Goal: Information Seeking & Learning: Learn about a topic

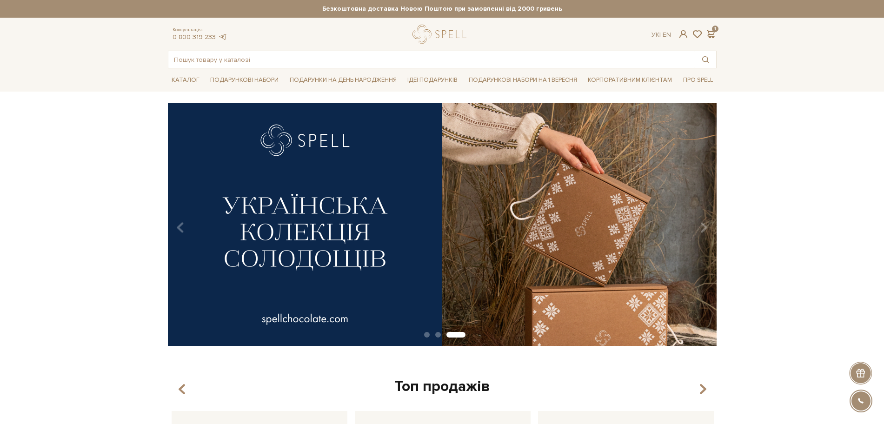
drag, startPoint x: 0, startPoint y: 0, endPoint x: 93, endPoint y: 86, distance: 126.4
click at [96, 86] on div "Каталог Всі солодощі Дивитись всі" at bounding box center [442, 79] width 884 height 23
click at [710, 33] on span at bounding box center [710, 34] width 11 height 10
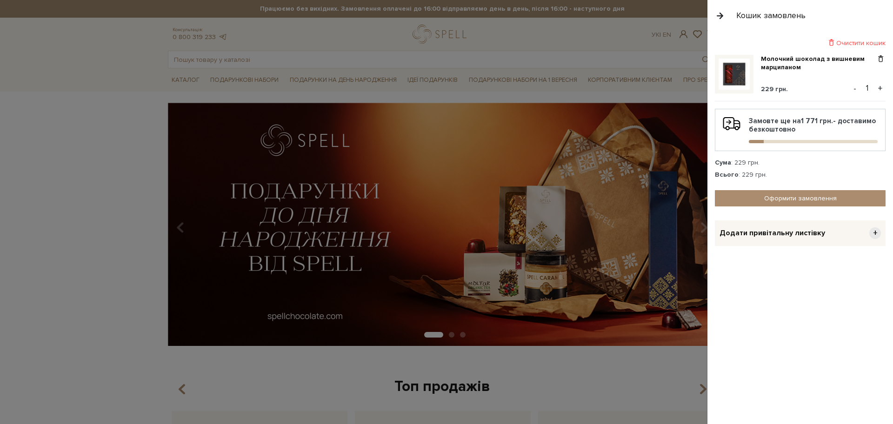
click at [854, 42] on div "Очистити кошик" at bounding box center [800, 43] width 171 height 9
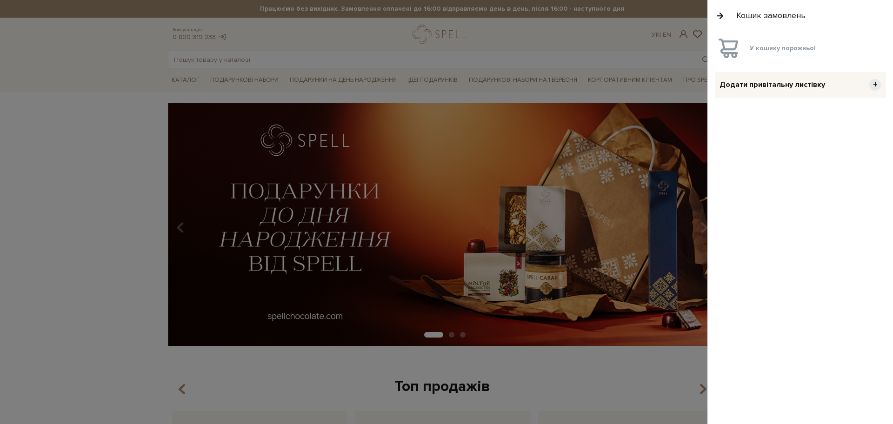
click at [712, 17] on div "Кошик замовлень" at bounding box center [800, 15] width 186 height 31
click at [717, 18] on button "button" at bounding box center [720, 15] width 10 height 16
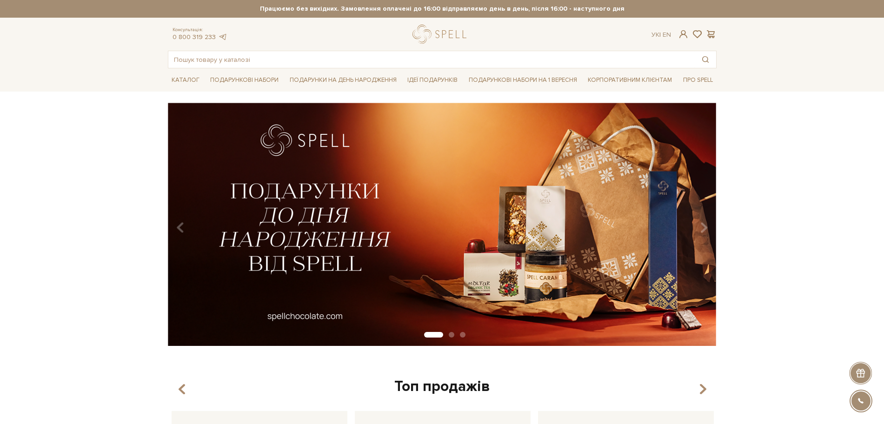
click at [450, 42] on div at bounding box center [442, 34] width 58 height 19
click at [433, 33] on div at bounding box center [442, 34] width 58 height 19
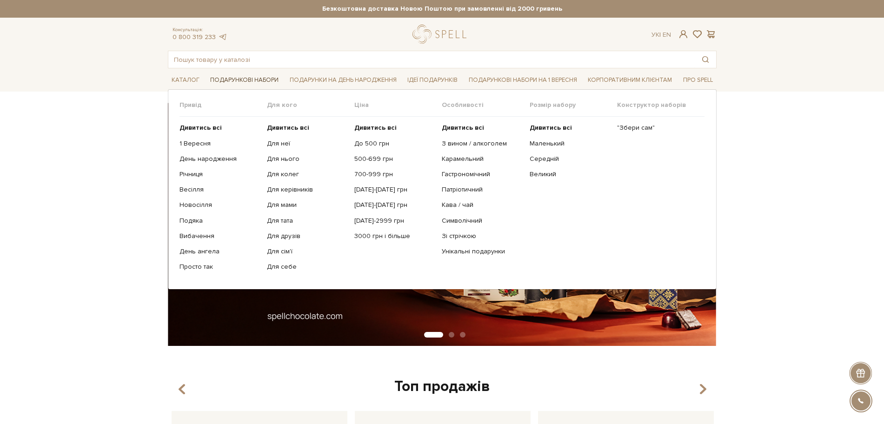
click at [251, 78] on link "Подарункові набори" at bounding box center [244, 80] width 76 height 14
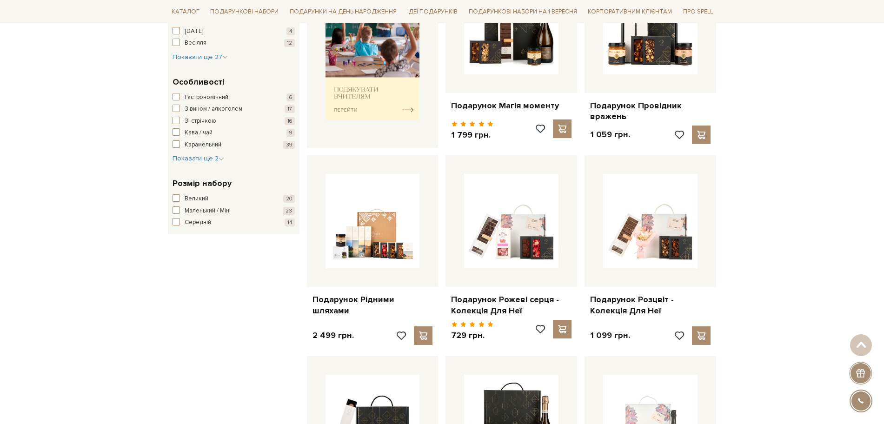
scroll to position [465, 0]
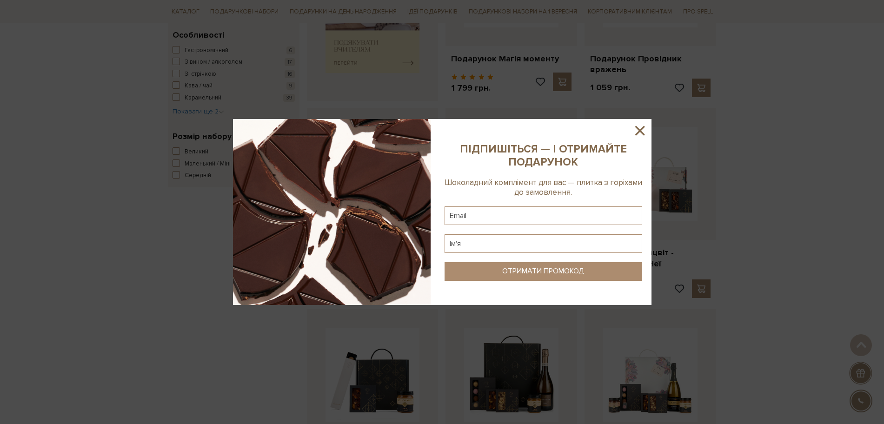
click at [643, 134] on icon at bounding box center [639, 130] width 9 height 9
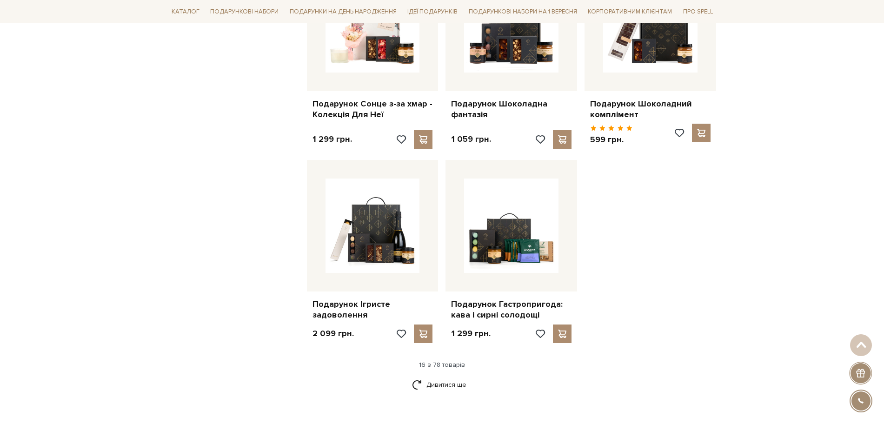
scroll to position [1046, 0]
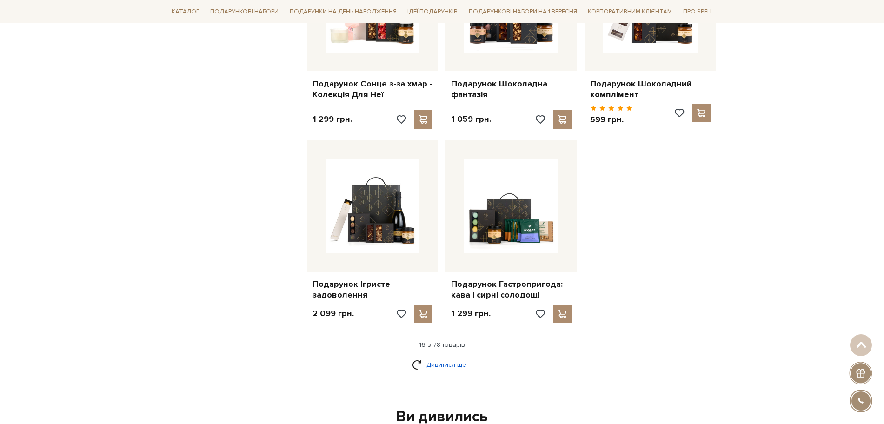
click at [438, 364] on link "Дивитися ще" at bounding box center [442, 365] width 60 height 16
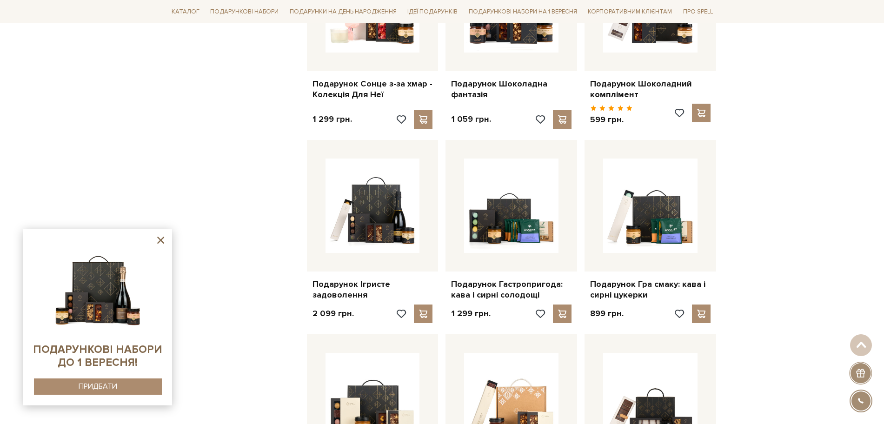
click at [180, 186] on div "Фільтр 299 - 7,7 тис. грн. Ціна від 299 до 7699 299 2 тис. 4 тис. 6 тис. 8 тис.…" at bounding box center [233, 209] width 139 height 2155
click at [180, 167] on div "Фільтр 299 - 7,7 тис. грн. Ціна від 299 до 7699 299 2 тис. 4 тис. 6 тис. 8 тис.…" at bounding box center [233, 209] width 139 height 2155
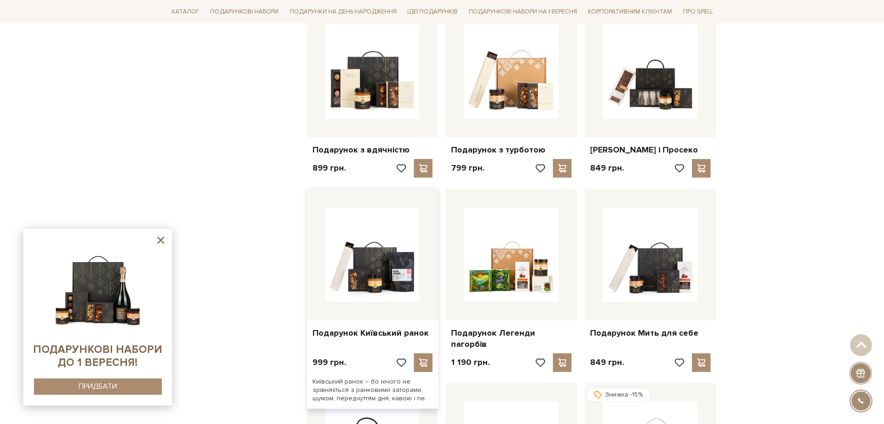
scroll to position [1395, 0]
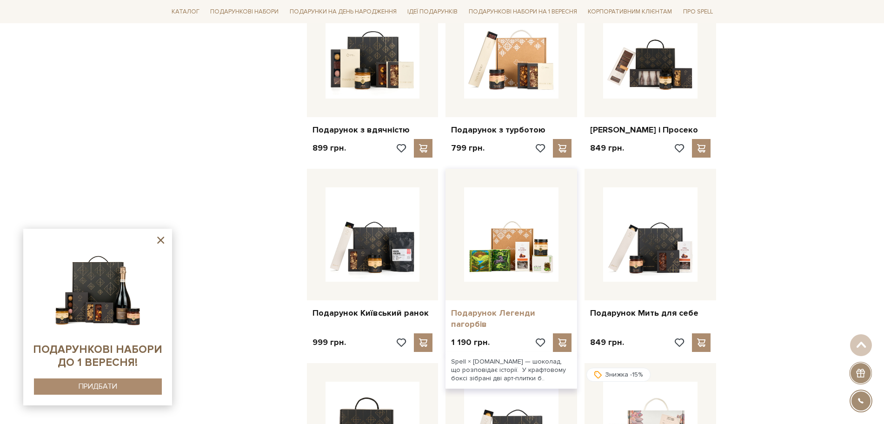
click at [471, 325] on link "Подарунок Легенди пагорбів" at bounding box center [511, 319] width 120 height 22
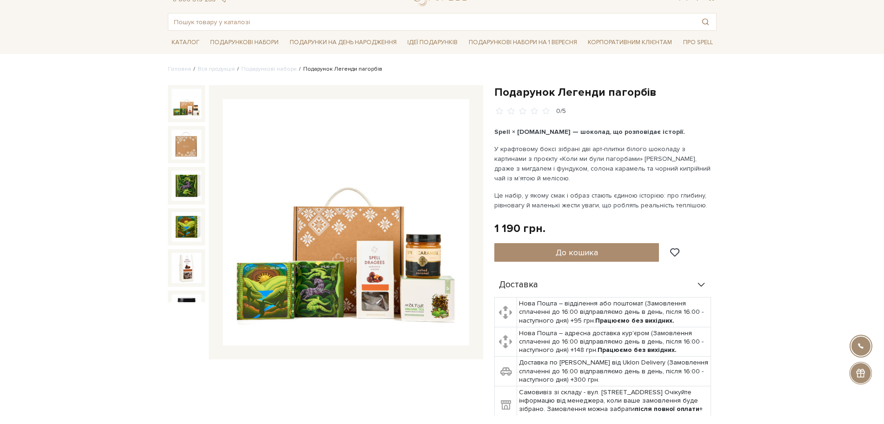
scroll to position [58, 0]
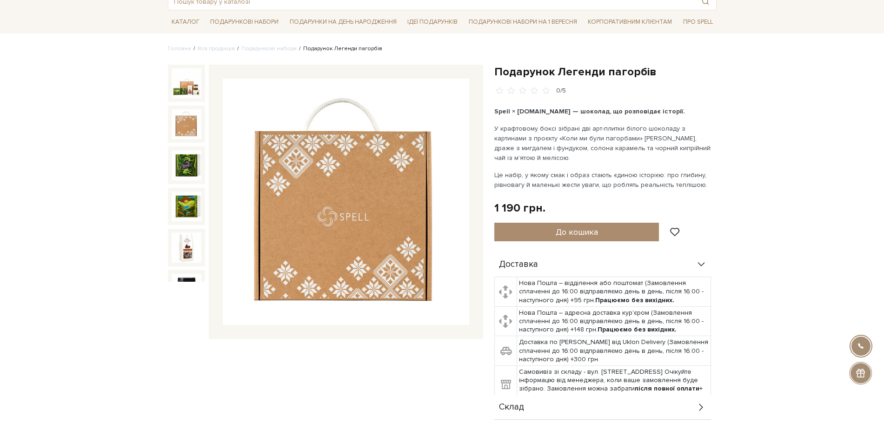
click at [183, 120] on img at bounding box center [187, 124] width 30 height 30
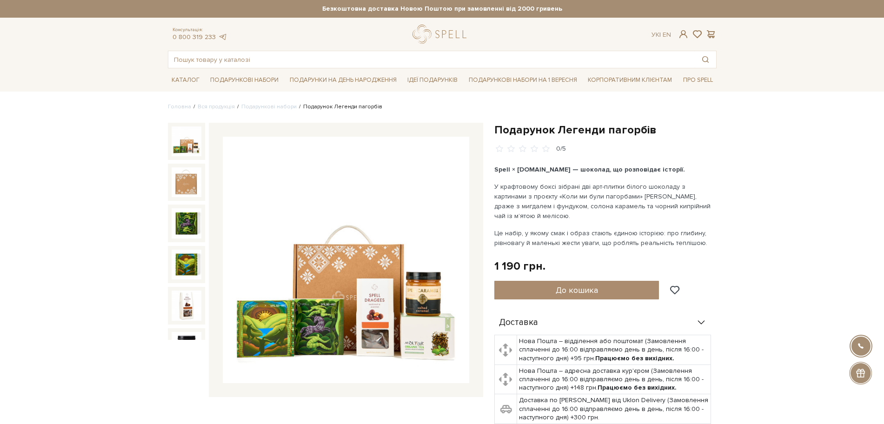
click at [448, 338] on img at bounding box center [346, 260] width 246 height 246
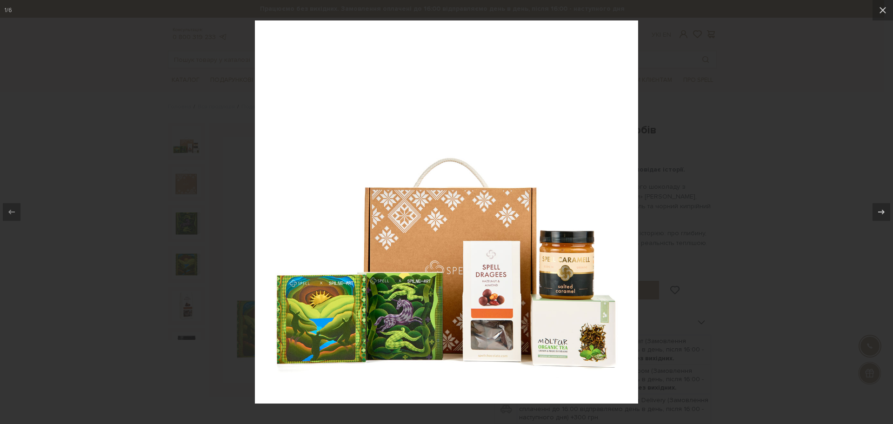
drag, startPoint x: 768, startPoint y: 178, endPoint x: 780, endPoint y: 192, distance: 18.4
click at [777, 188] on div at bounding box center [446, 212] width 893 height 424
click at [730, 85] on div at bounding box center [446, 212] width 893 height 424
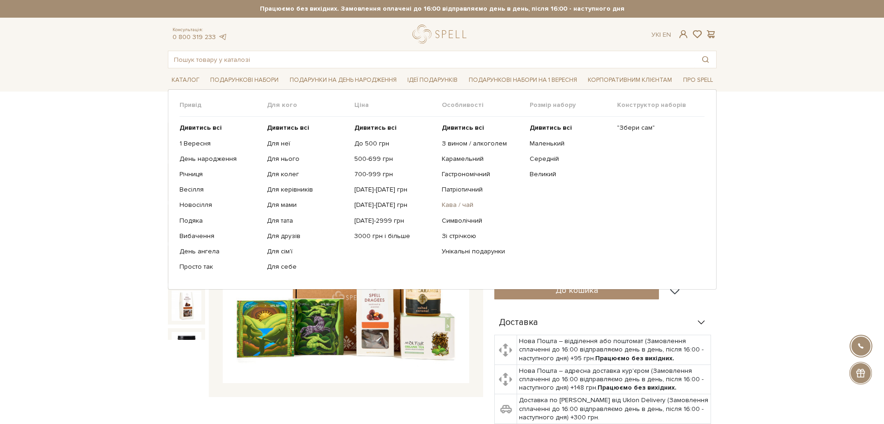
click at [467, 202] on link "Кава / чай" at bounding box center [482, 205] width 80 height 8
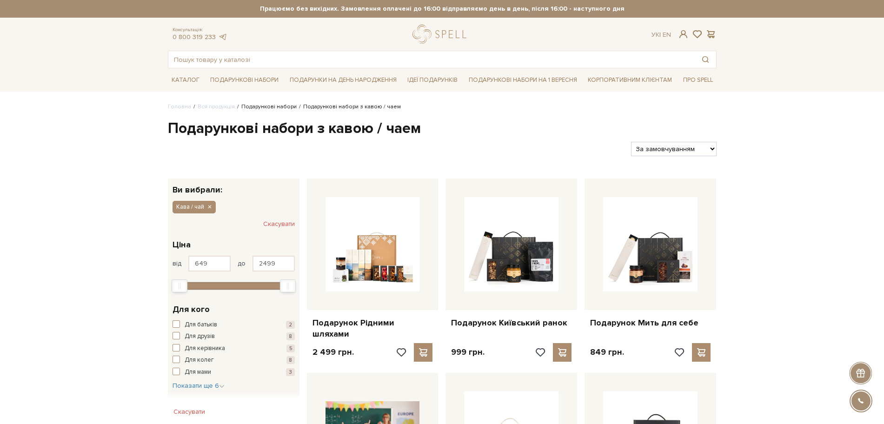
click at [259, 106] on link "Подарункові набори" at bounding box center [268, 106] width 55 height 7
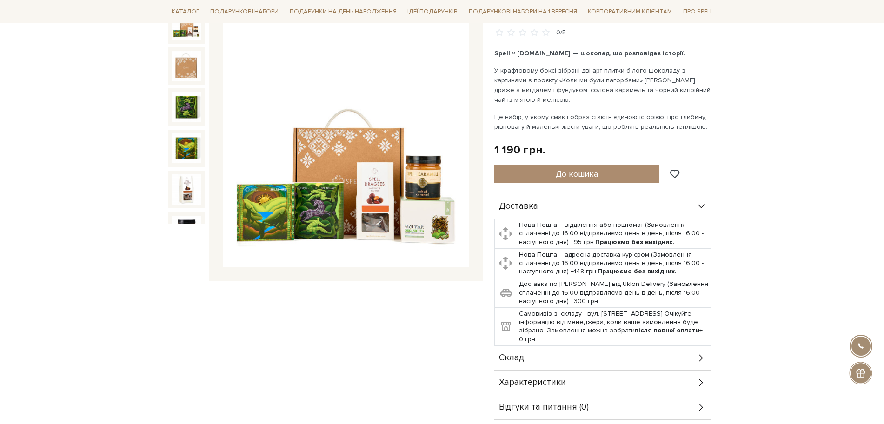
scroll to position [174, 0]
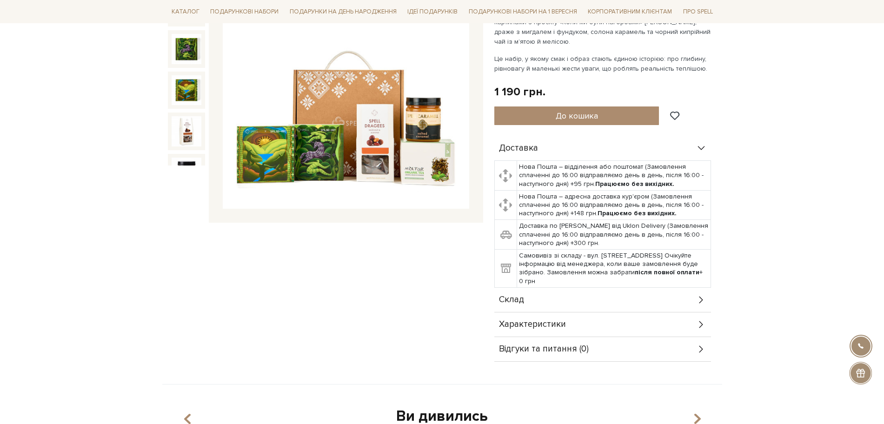
click at [702, 296] on icon at bounding box center [701, 300] width 10 height 10
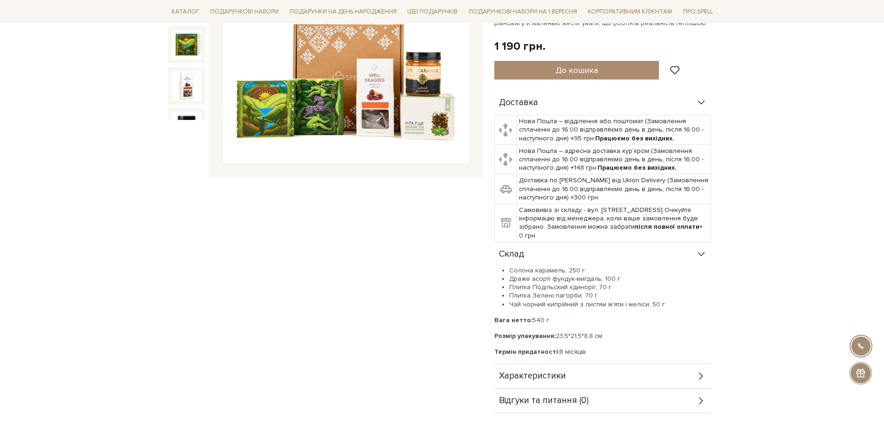
scroll to position [291, 0]
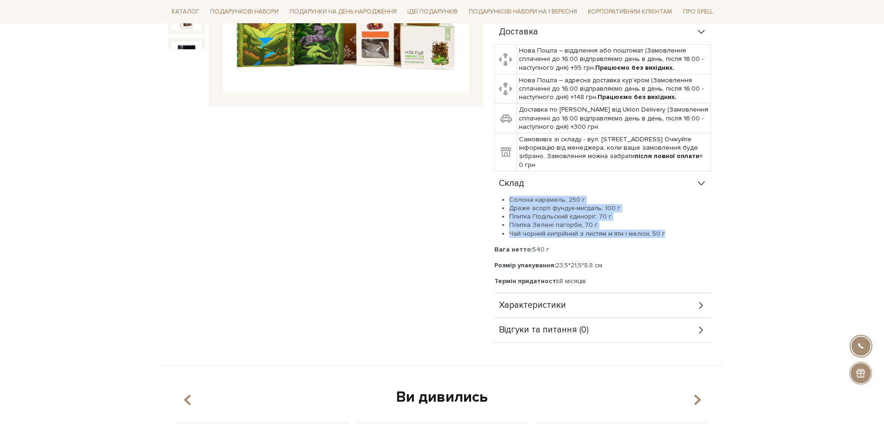
drag, startPoint x: 510, startPoint y: 199, endPoint x: 660, endPoint y: 233, distance: 153.9
click at [660, 233] on ul "Солона карамель, 250 г Драже асорті фундук-мигдаль, 100 г Плитка Подільский єди…" at bounding box center [602, 217] width 217 height 42
copy ul "Солона карамель, 250 г Драже асорті фундук-мигдаль, 100 г Плитка Подільский єди…"
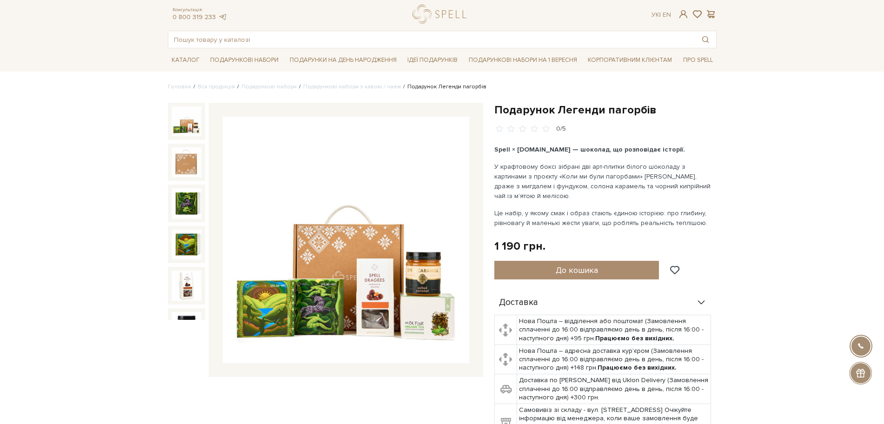
scroll to position [0, 0]
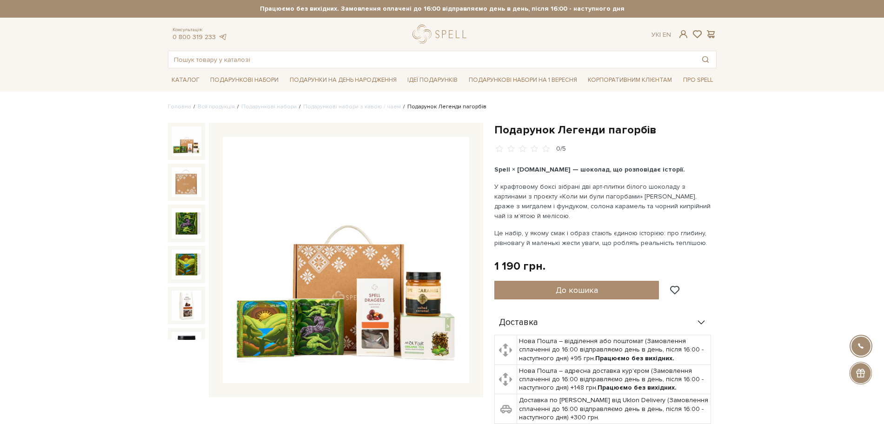
drag, startPoint x: 495, startPoint y: 167, endPoint x: 706, endPoint y: 241, distance: 223.9
click at [709, 244] on div "Spell × [DOMAIN_NAME] — шоколад, що розповідає історії. У крафтовому боксі зібр…" at bounding box center [603, 206] width 218 height 83
copy div "Spell × Spilne.art — шоколад, що розповідає історії. У крафтовому боксі зібрані…"
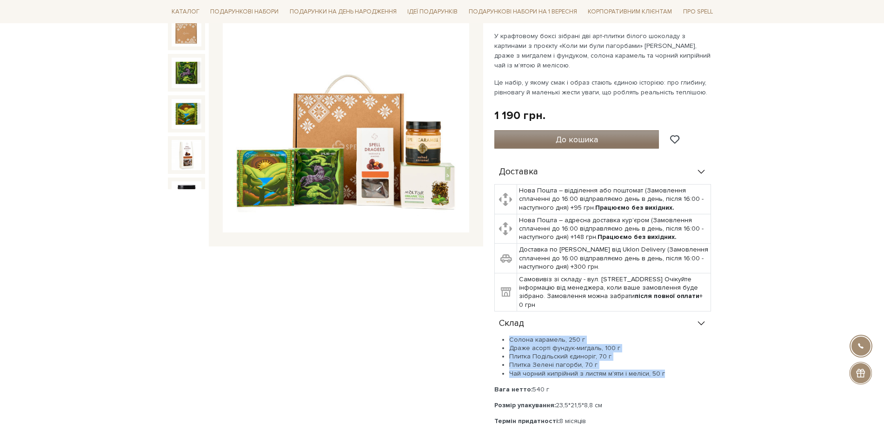
scroll to position [349, 0]
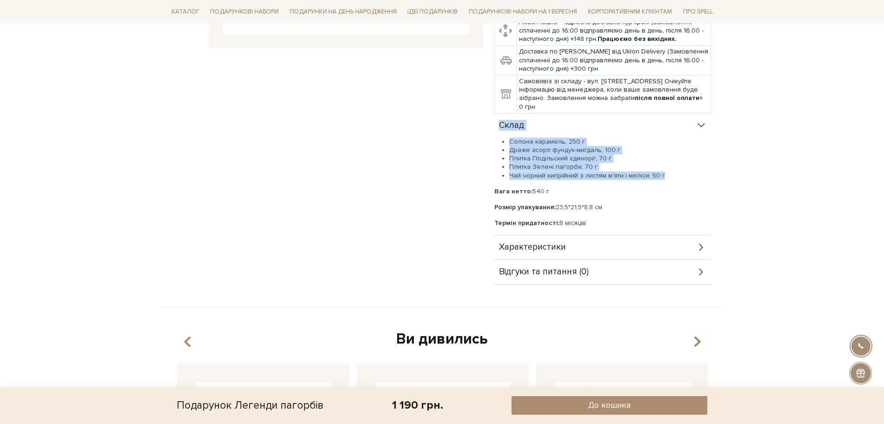
drag, startPoint x: 499, startPoint y: 122, endPoint x: 669, endPoint y: 179, distance: 178.5
click at [669, 179] on div "Склад Солона карамель, 250 г Драже асорті фундук-мигдаль, 100 г Плитка Подільск…" at bounding box center [602, 174] width 217 height 122
copy div "Склад Солона карамель, 250 г Драже асорті фундук-мигдаль, 100 г Плитка Подільск…"
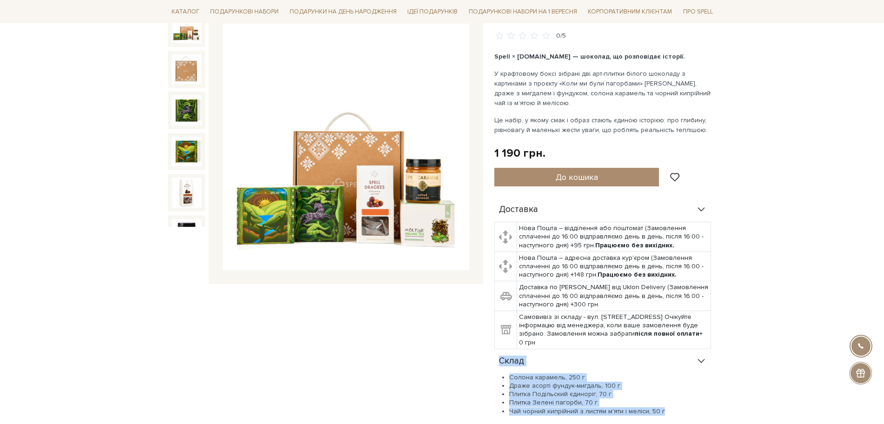
scroll to position [0, 0]
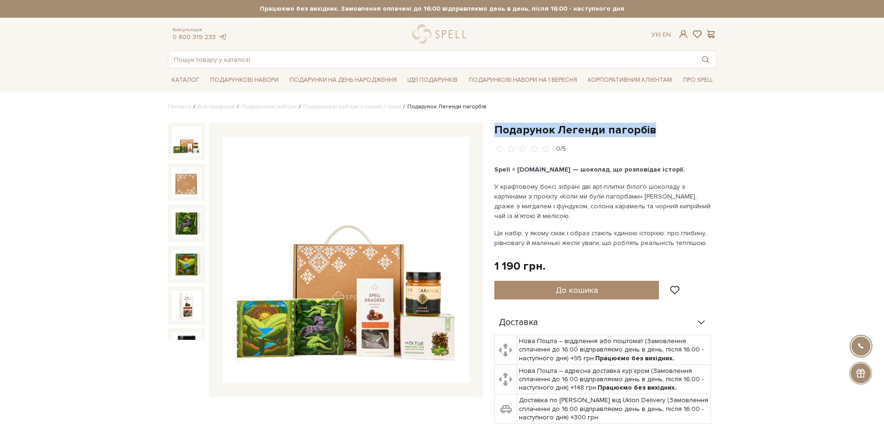
drag, startPoint x: 495, startPoint y: 134, endPoint x: 647, endPoint y: 121, distance: 152.7
copy h1 "Подарунок Легенди пагорбів"
click at [245, 105] on link "Подарункові набори" at bounding box center [268, 106] width 55 height 7
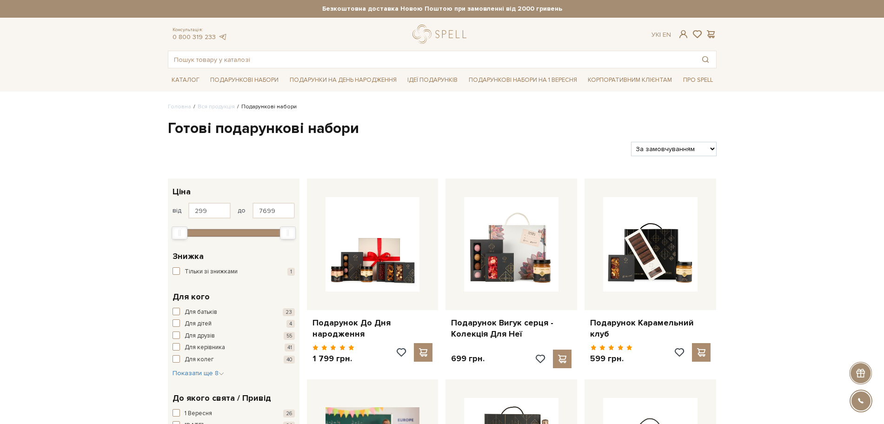
click at [206, 110] on link "Вся продукція" at bounding box center [216, 106] width 37 height 7
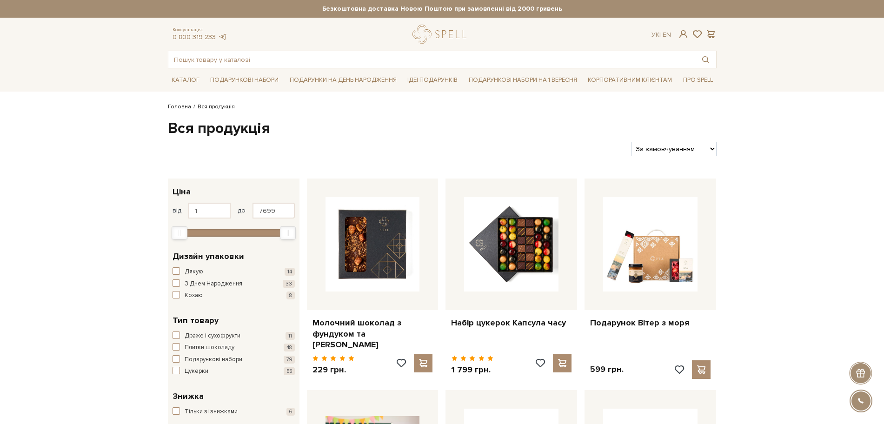
click at [178, 109] on link "Головна" at bounding box center [179, 106] width 23 height 7
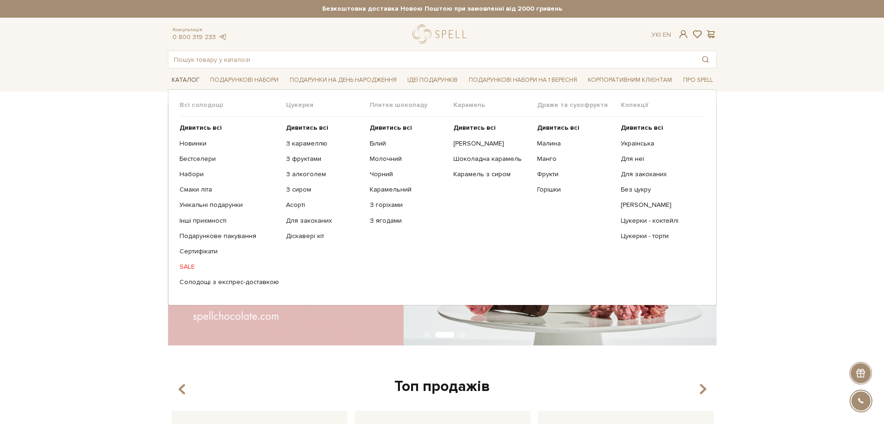
click at [186, 78] on link "Каталог" at bounding box center [185, 80] width 35 height 14
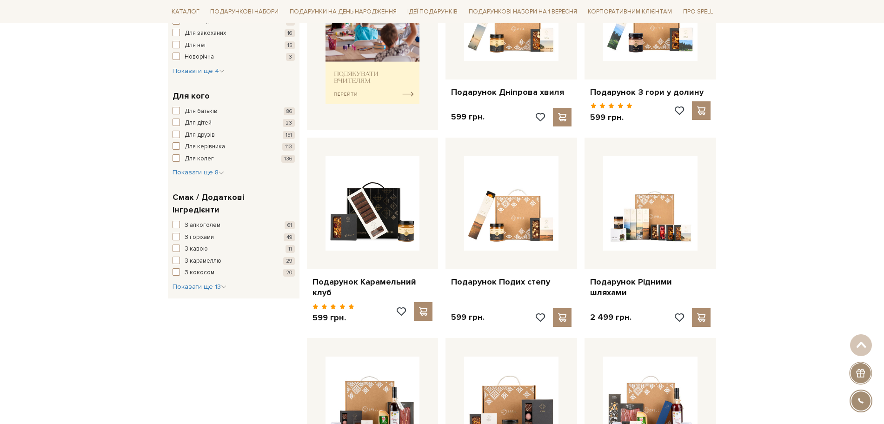
scroll to position [407, 0]
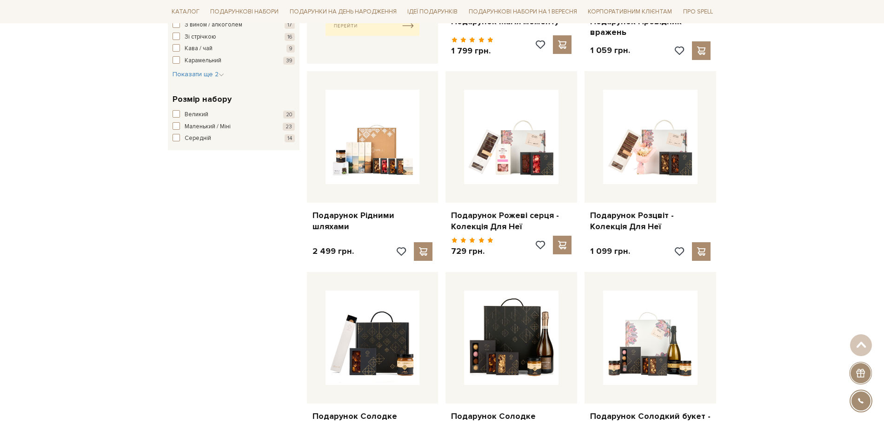
scroll to position [523, 0]
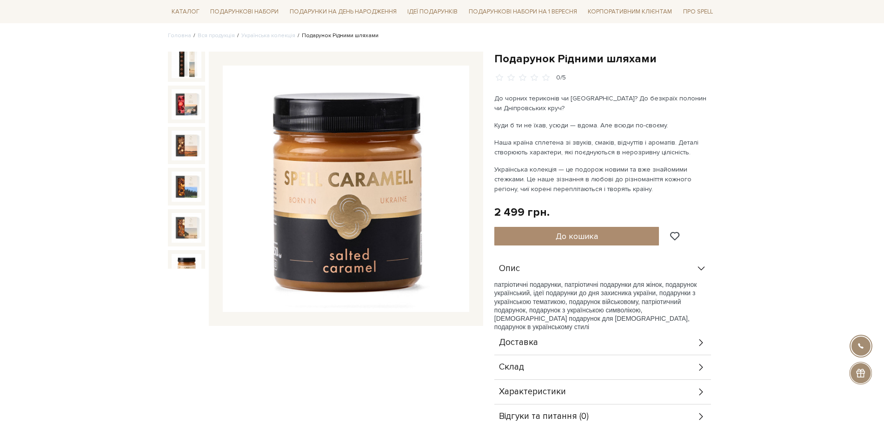
scroll to position [58, 0]
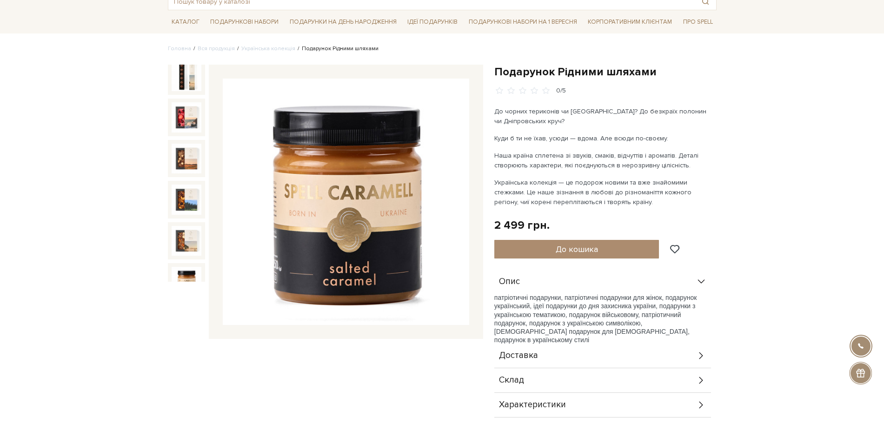
click at [520, 381] on span "Склад" at bounding box center [511, 380] width 25 height 8
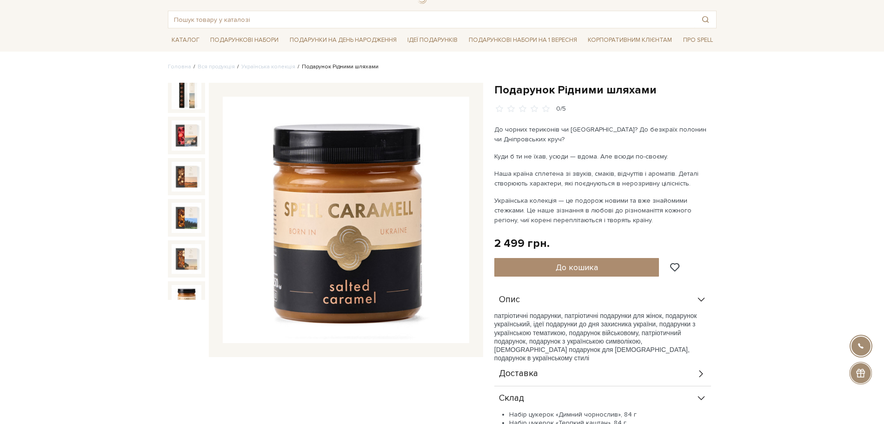
scroll to position [0, 0]
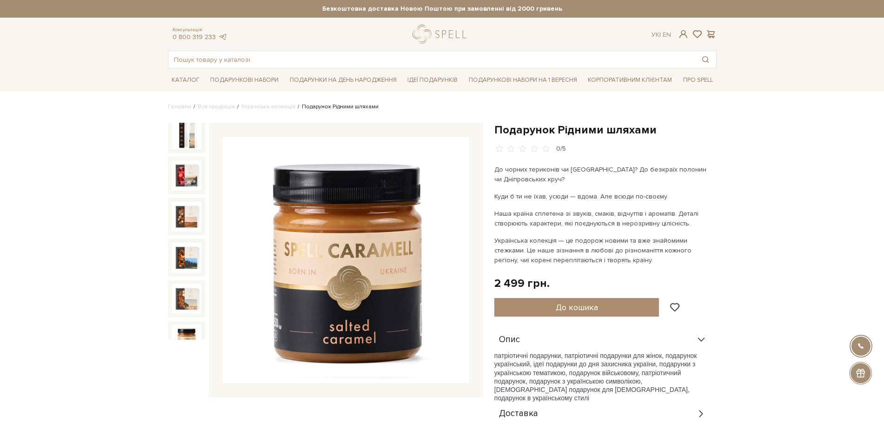
drag, startPoint x: 494, startPoint y: 129, endPoint x: 633, endPoint y: 245, distance: 181.6
click at [617, 259] on div "Подарунок Рідними шляхами 0/5 До чорних териконів чи Чорного моря? До безкраїх …" at bounding box center [605, 390] width 222 height 534
click at [671, 222] on p "Наша країна сплетена зі звуків, смаків, відчуттів і ароматів. Деталі створюють …" at bounding box center [603, 219] width 218 height 20
drag, startPoint x: 497, startPoint y: 127, endPoint x: 571, endPoint y: 419, distance: 300.4
click at [672, 128] on h1 "Подарунок Рідними шляхами" at bounding box center [605, 130] width 222 height 14
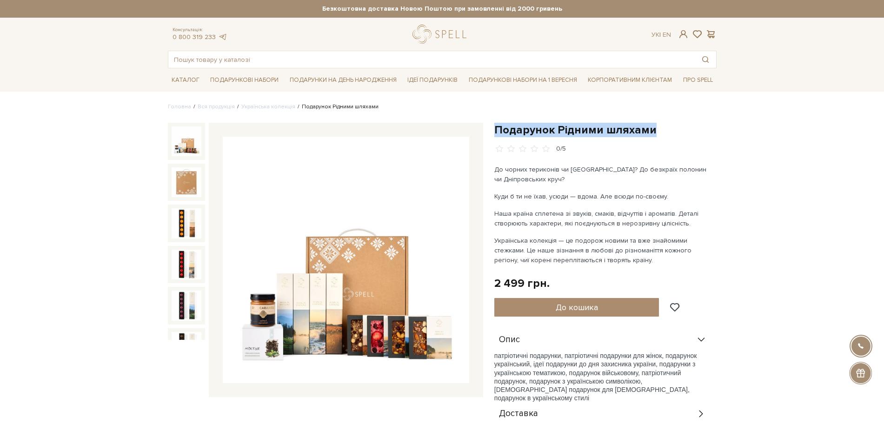
click at [194, 148] on img at bounding box center [187, 141] width 30 height 30
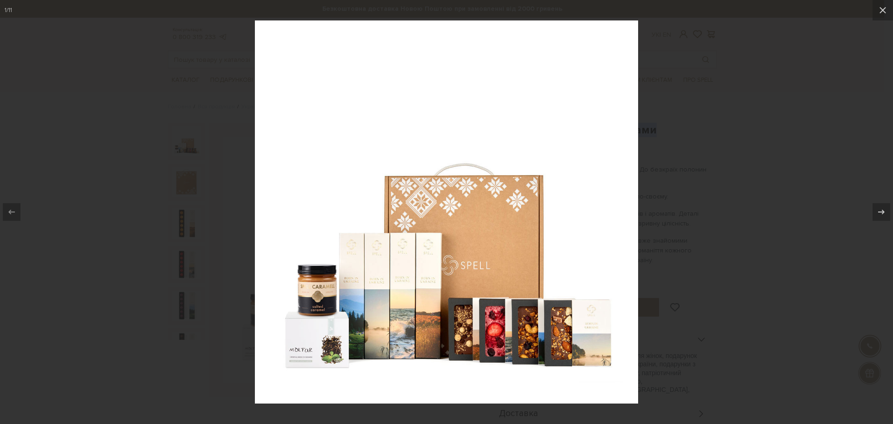
click at [697, 319] on div at bounding box center [446, 212] width 893 height 424
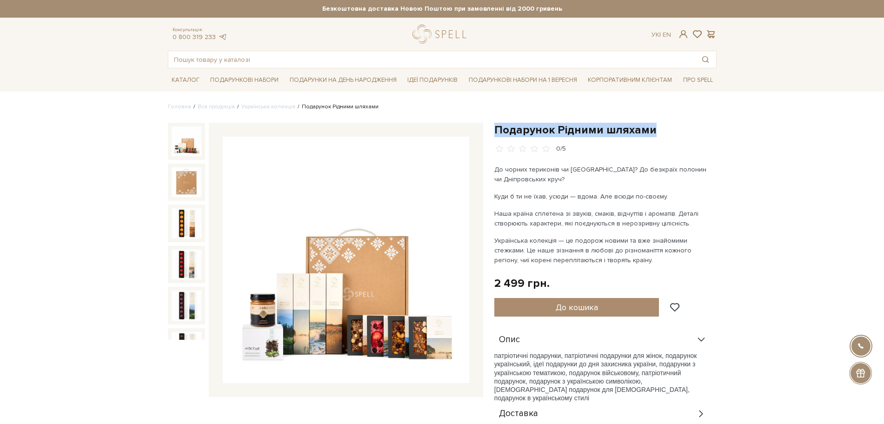
drag, startPoint x: 496, startPoint y: 169, endPoint x: 578, endPoint y: 253, distance: 117.4
click at [602, 254] on div "До чорних териконів чи Чорного моря? До безкраїх полонин чи Дніпровських круч? …" at bounding box center [603, 215] width 218 height 100
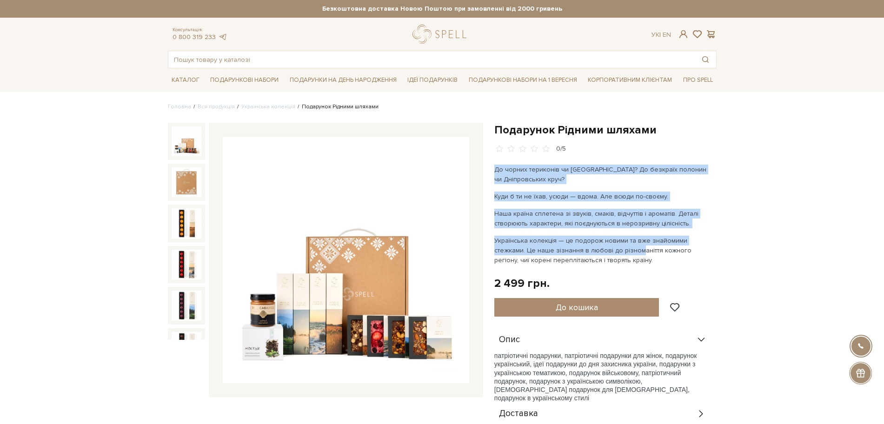
drag, startPoint x: 577, startPoint y: 254, endPoint x: 569, endPoint y: 258, distance: 8.7
click at [539, 256] on p "Українська колекція — це подорож новими та вже знайомими стежками. Це наше зізн…" at bounding box center [603, 250] width 218 height 29
drag, startPoint x: 596, startPoint y: 260, endPoint x: 513, endPoint y: 173, distance: 120.1
click at [492, 166] on div "Подарунок Рідними шляхами 0/5 До чорних териконів чи Чорного моря? До безкраїх …" at bounding box center [605, 390] width 233 height 534
copy div "До чорних териконів чи Чорного моря? До безкраїх полонин чи Дніпровських круч? …"
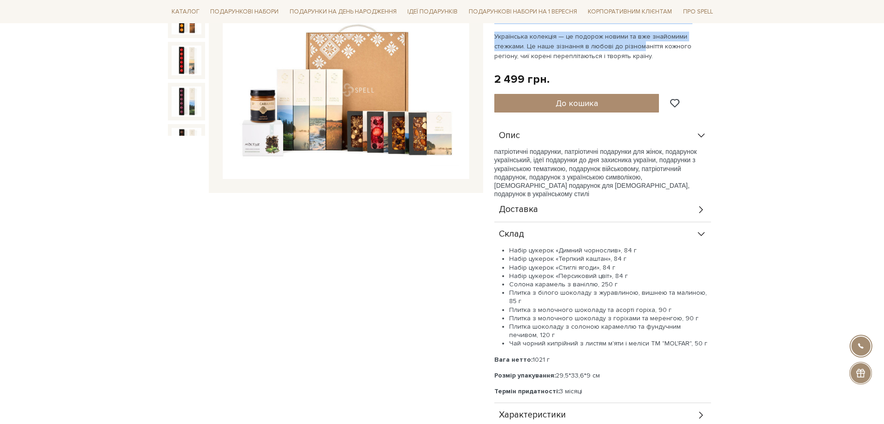
scroll to position [233, 0]
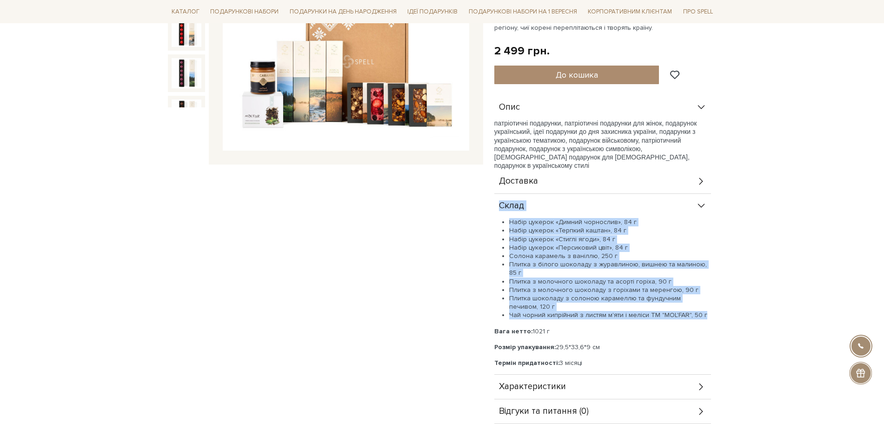
drag, startPoint x: 500, startPoint y: 206, endPoint x: 712, endPoint y: 319, distance: 239.9
click at [713, 319] on div "Опис патріотичні подарунки, патріотичні подарунки для жінок, подарунок українсь…" at bounding box center [605, 259] width 222 height 329
copy div "Склад Набір цукерок «Димний чорнослив», 84 г Набір цукерок «Терпкий каштан», 84…"
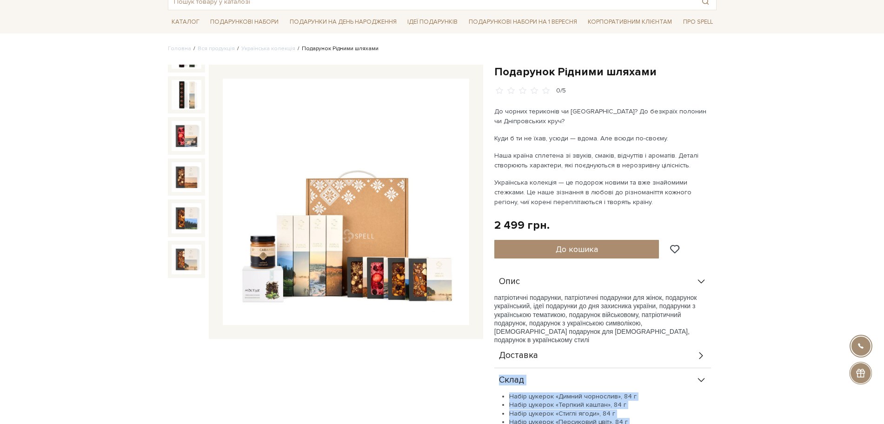
scroll to position [213, 0]
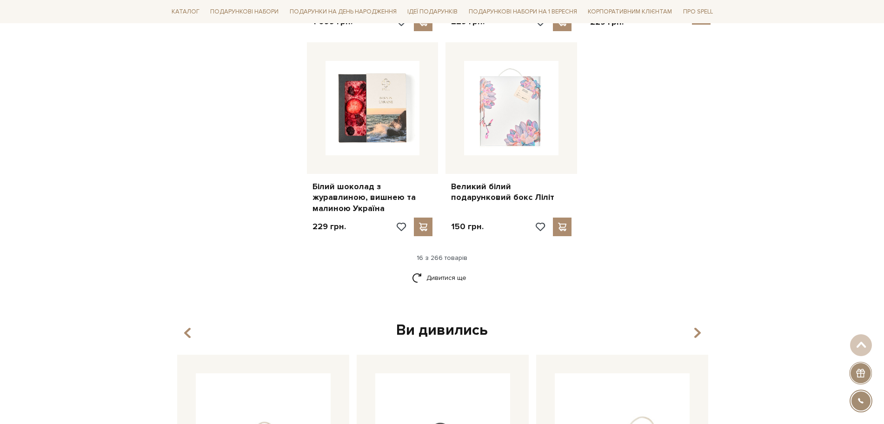
scroll to position [1163, 0]
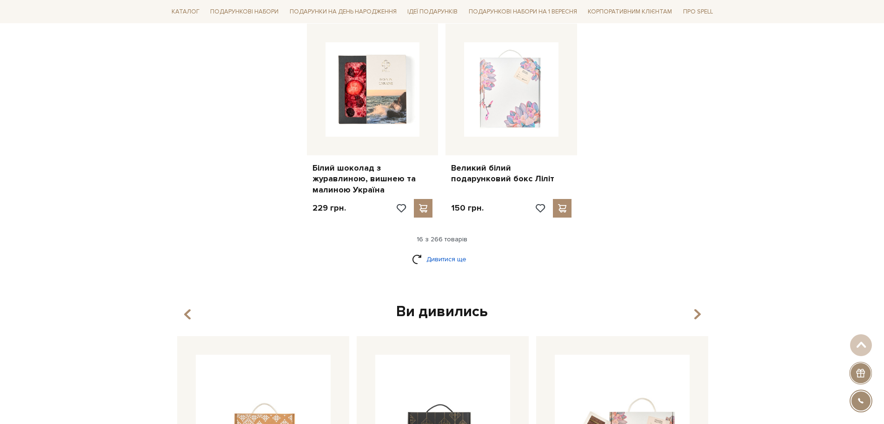
click at [453, 251] on link "Дивитися ще" at bounding box center [442, 259] width 60 height 16
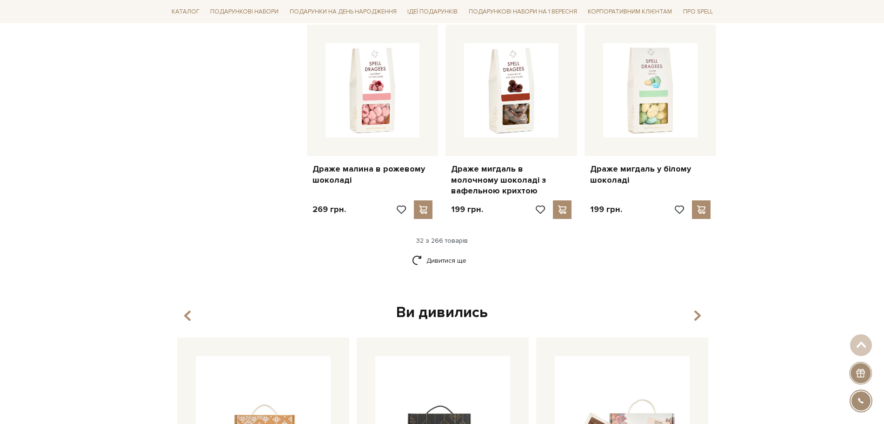
scroll to position [2151, 0]
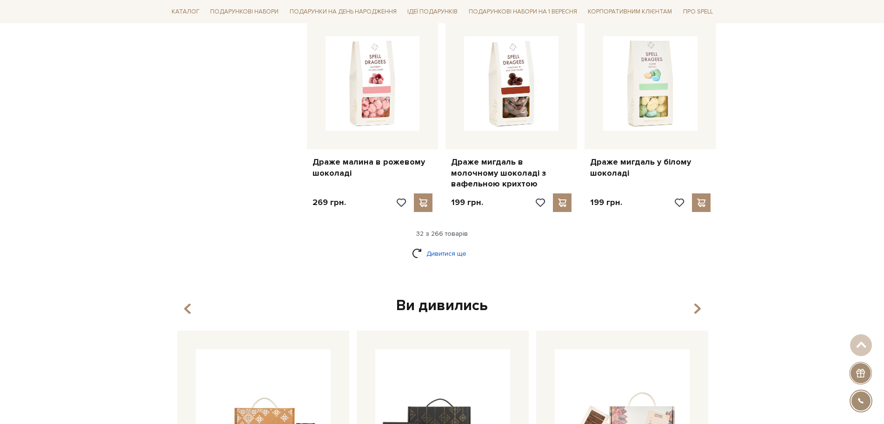
click at [459, 246] on link "Дивитися ще" at bounding box center [442, 254] width 60 height 16
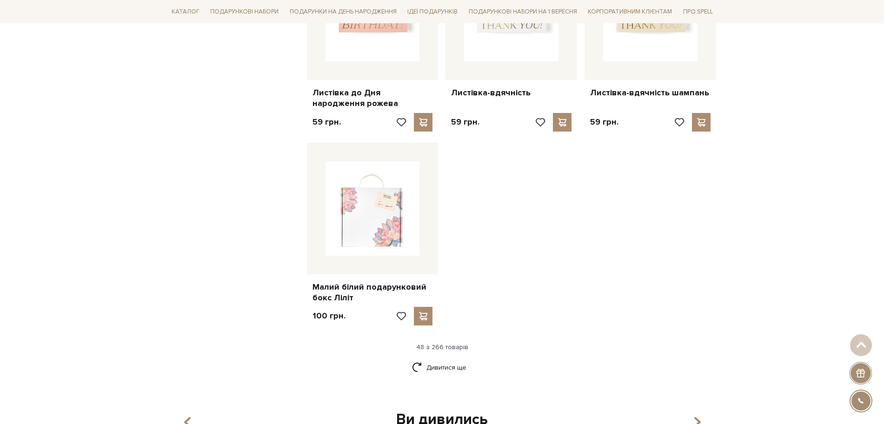
scroll to position [3255, 0]
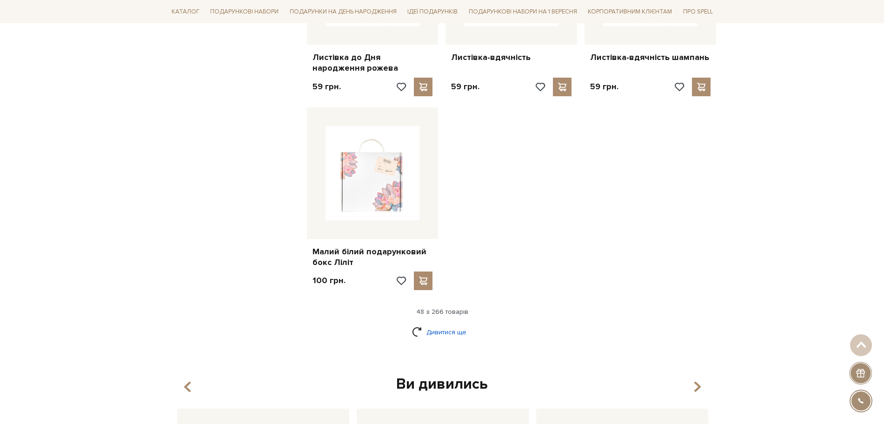
click at [461, 324] on link "Дивитися ще" at bounding box center [442, 332] width 60 height 16
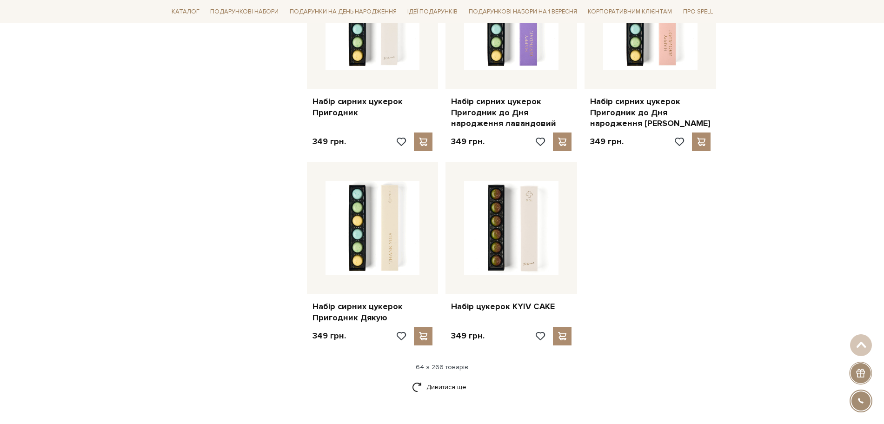
scroll to position [4244, 0]
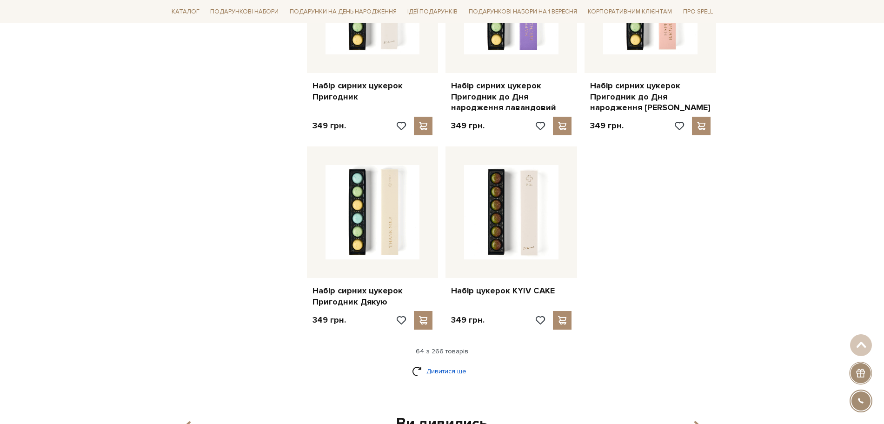
click at [430, 363] on link "Дивитися ще" at bounding box center [442, 371] width 60 height 16
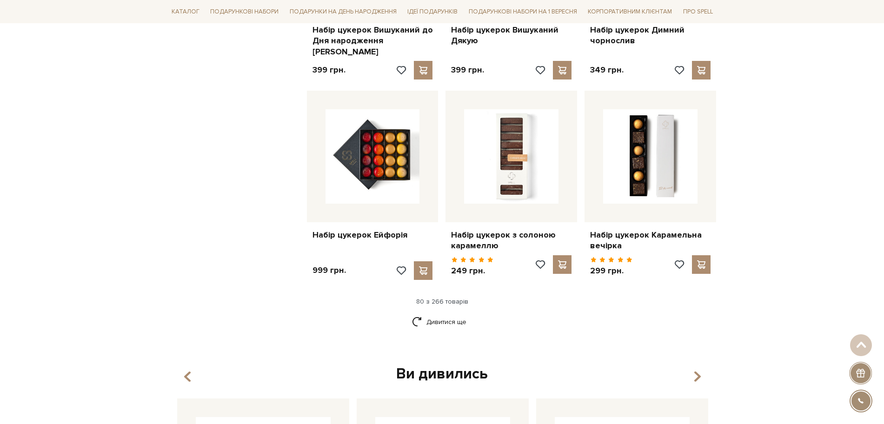
scroll to position [5290, 0]
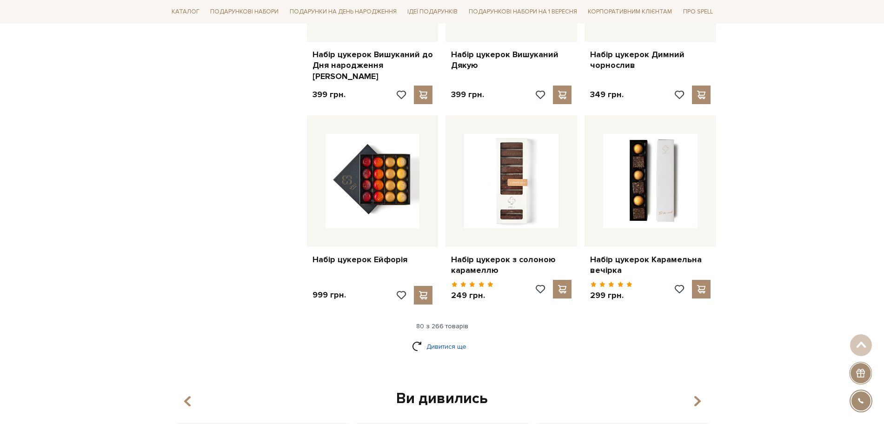
click at [449, 339] on link "Дивитися ще" at bounding box center [442, 347] width 60 height 16
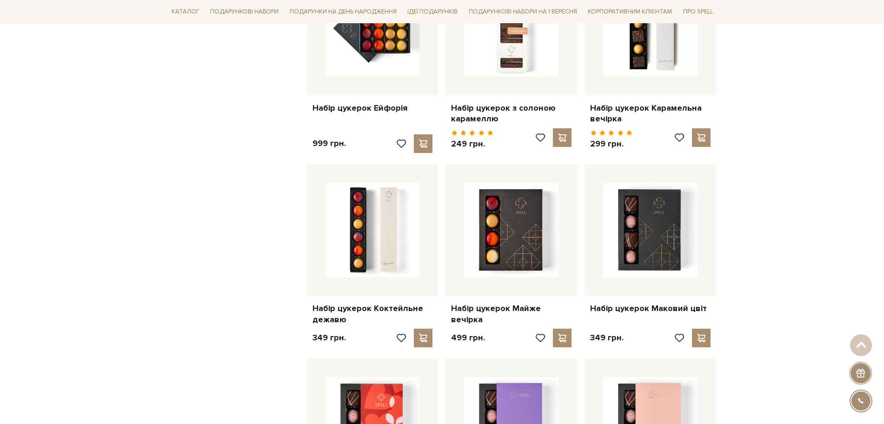
scroll to position [5464, 0]
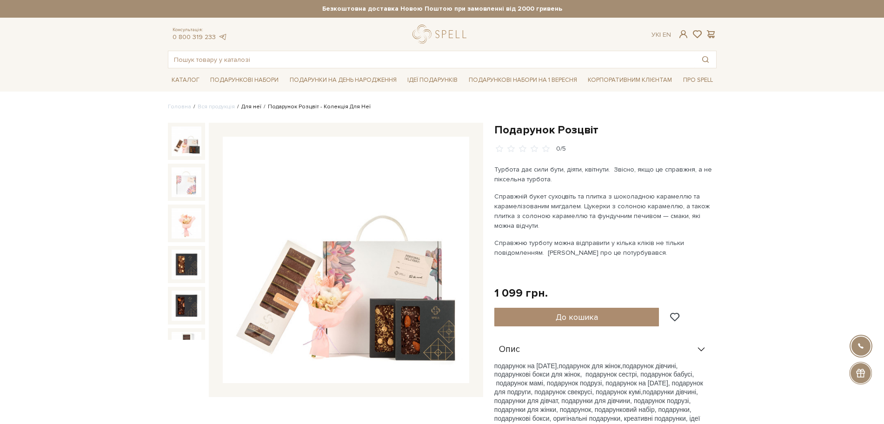
click at [246, 109] on link "Для неї" at bounding box center [251, 106] width 20 height 7
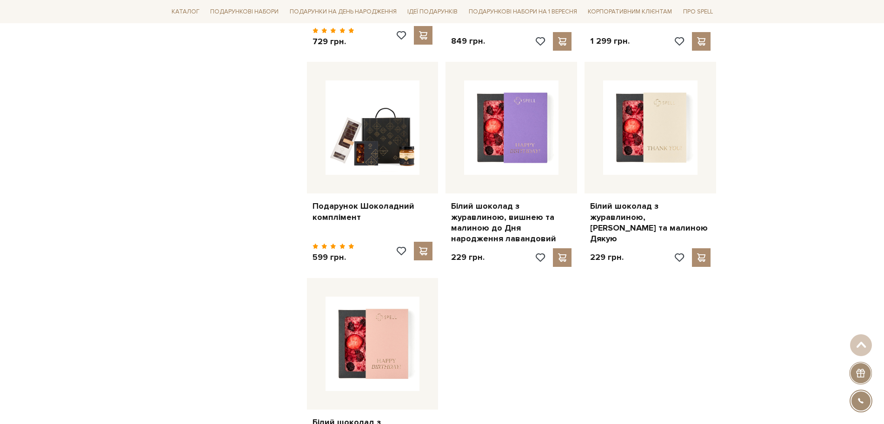
scroll to position [988, 0]
